Goal: Check status: Check status

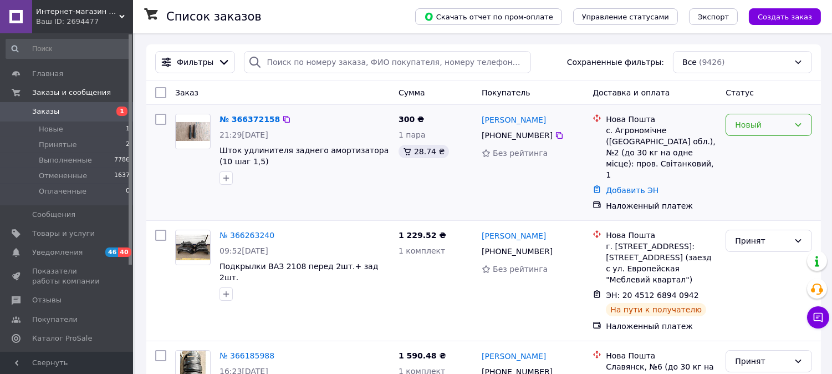
click at [775, 118] on div "Новый" at bounding box center [769, 125] width 87 height 22
click at [756, 151] on li "Принят" at bounding box center [769, 150] width 85 height 20
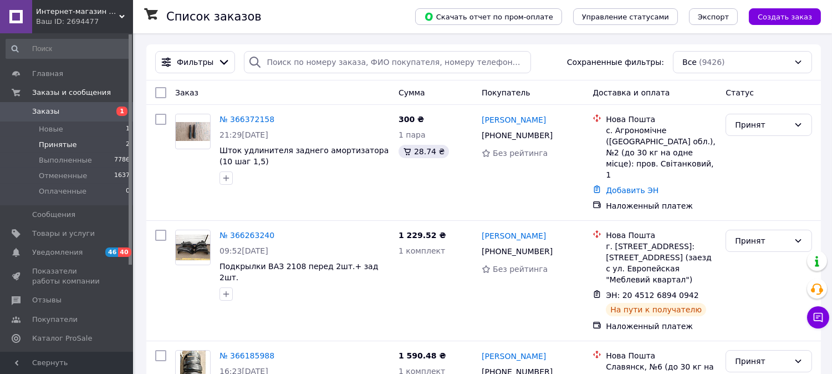
click at [63, 145] on span "Принятые" at bounding box center [58, 145] width 38 height 10
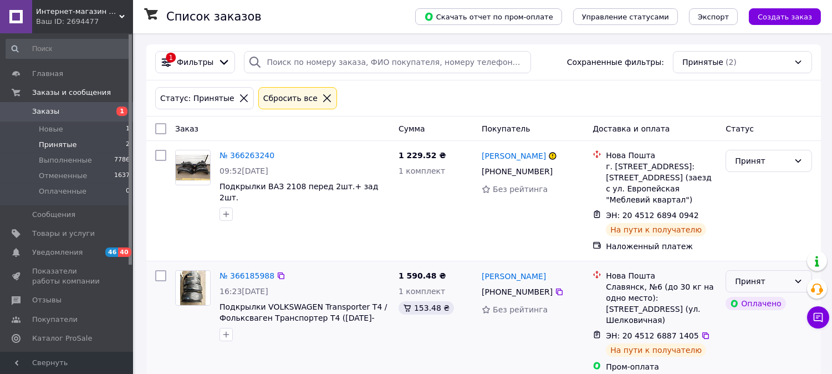
click at [772, 283] on div "Принят" at bounding box center [762, 281] width 54 height 12
click at [755, 307] on li "Выполнен" at bounding box center [769, 306] width 85 height 20
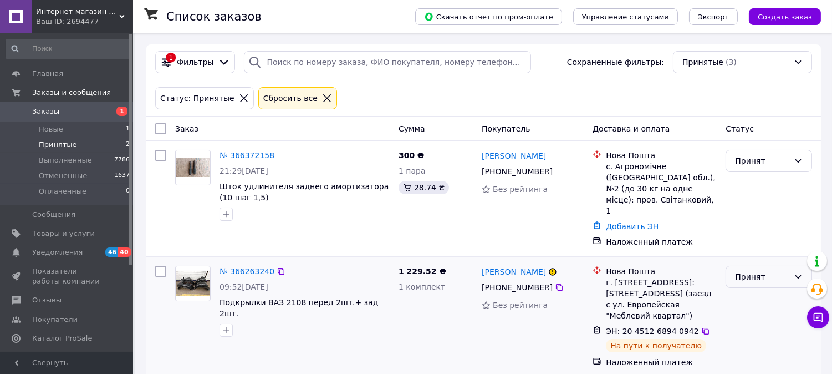
click at [759, 271] on div "Принят" at bounding box center [762, 277] width 54 height 12
click at [747, 276] on li "Выполнен" at bounding box center [769, 280] width 85 height 20
